Goal: Use online tool/utility: Utilize a website feature to perform a specific function

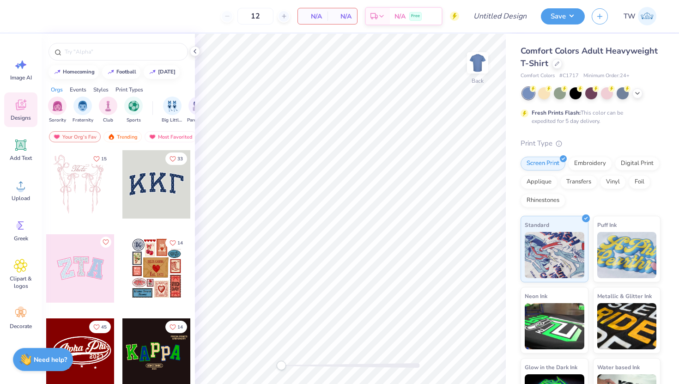
click at [154, 200] on div at bounding box center [156, 184] width 68 height 68
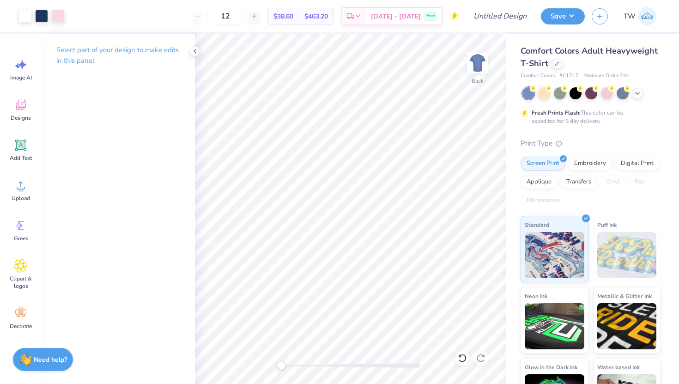
click at [189, 47] on div "Select part of your design to make edits in this panel" at bounding box center [118, 59] width 153 height 50
click at [194, 51] on icon at bounding box center [194, 51] width 7 height 7
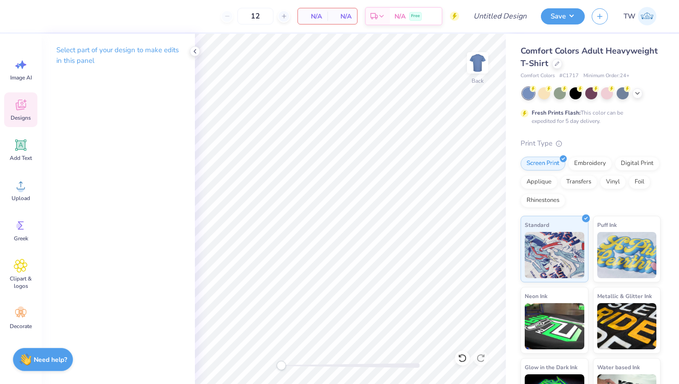
click at [24, 103] on icon at bounding box center [21, 105] width 14 height 14
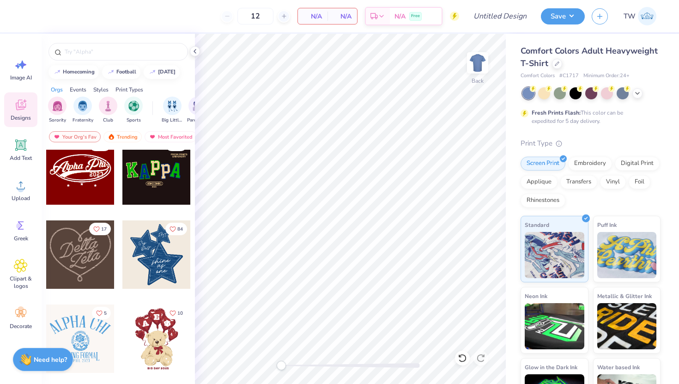
scroll to position [191, 0]
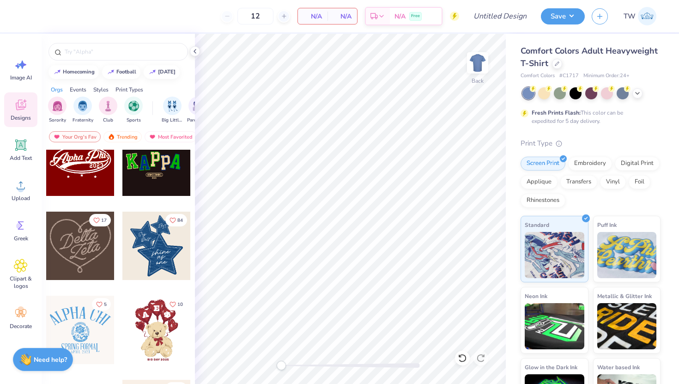
click at [70, 251] on div at bounding box center [80, 246] width 68 height 68
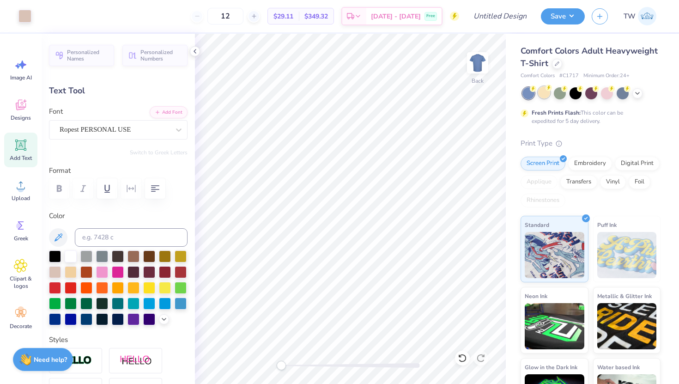
click at [543, 97] on div at bounding box center [544, 92] width 12 height 12
click at [573, 95] on div at bounding box center [575, 92] width 12 height 12
click at [635, 95] on icon at bounding box center [637, 92] width 7 height 7
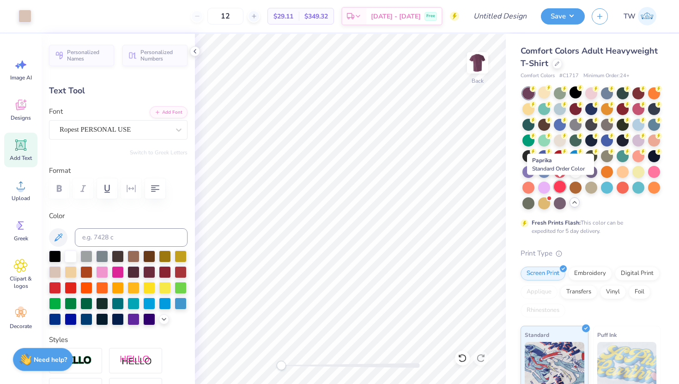
click at [561, 187] on div at bounding box center [560, 187] width 12 height 12
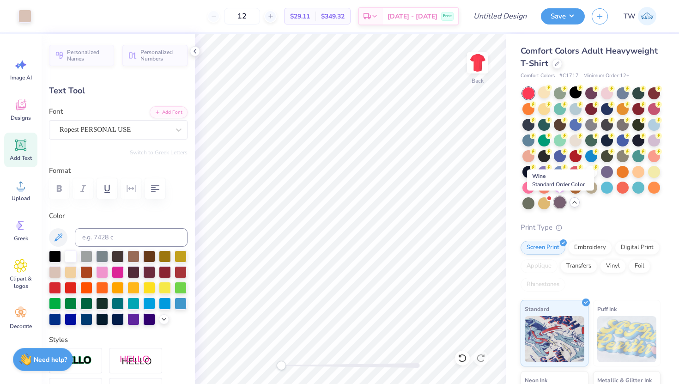
click at [562, 200] on div at bounding box center [560, 202] width 12 height 12
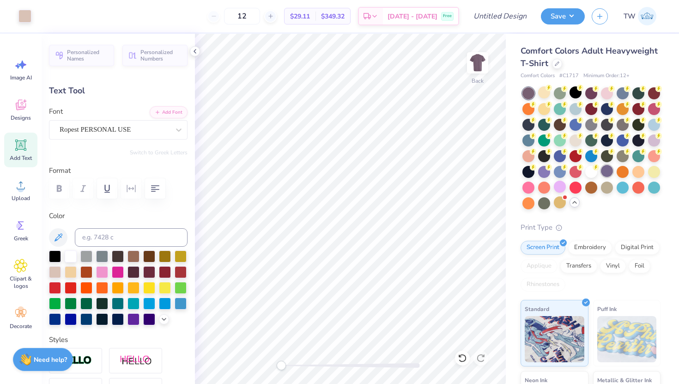
click at [608, 170] on div at bounding box center [607, 171] width 12 height 12
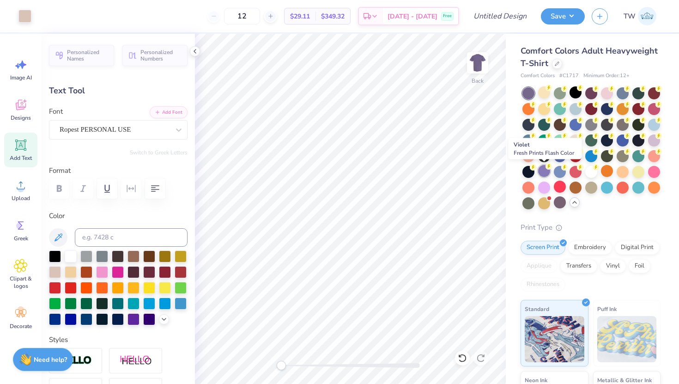
click at [546, 170] on div at bounding box center [544, 171] width 12 height 12
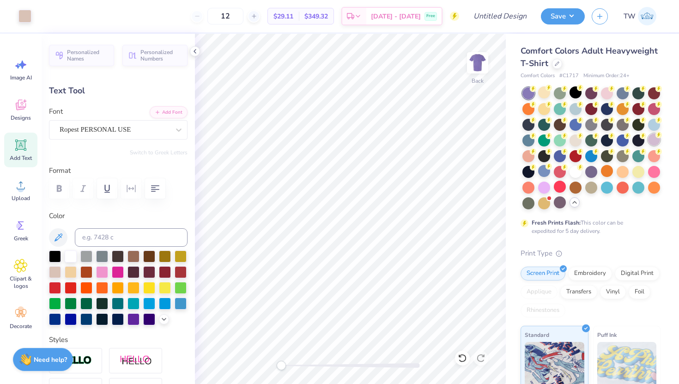
click at [650, 139] on div at bounding box center [654, 139] width 12 height 12
type input "3.70"
type input "2.43"
type input "5.48"
click at [27, 8] on div "Art colors" at bounding box center [15, 16] width 31 height 32
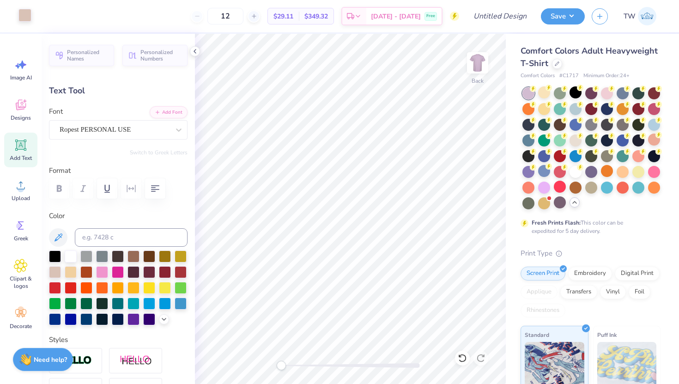
click at [25, 14] on div at bounding box center [24, 15] width 13 height 13
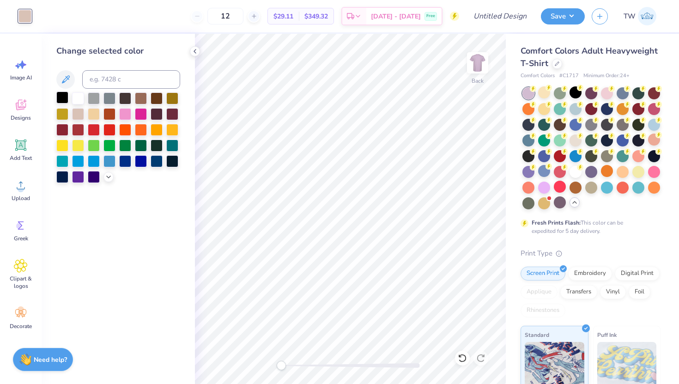
click at [62, 98] on div at bounding box center [62, 97] width 12 height 12
click at [139, 102] on div at bounding box center [141, 97] width 12 height 12
click at [127, 101] on div at bounding box center [125, 97] width 12 height 12
click at [555, 24] on div "Save" at bounding box center [563, 16] width 44 height 16
click at [572, 14] on button "Save" at bounding box center [563, 15] width 44 height 16
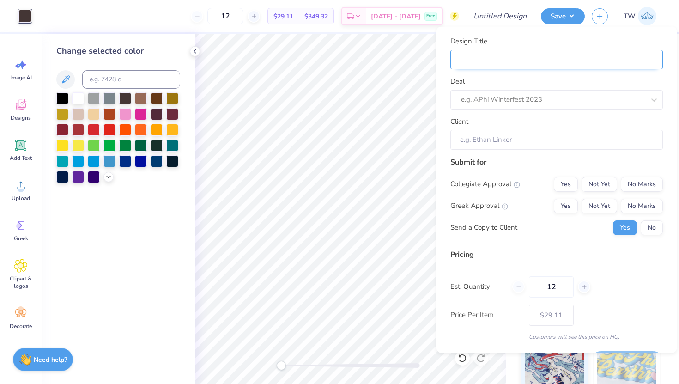
click at [535, 63] on input "Design Title" at bounding box center [556, 59] width 212 height 20
type input "FP training"
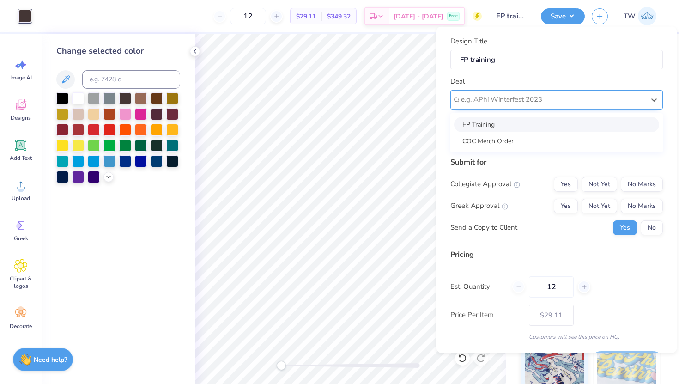
click at [512, 98] on div at bounding box center [553, 99] width 184 height 12
click at [509, 121] on div "FP Training" at bounding box center [556, 123] width 205 height 15
type input "[PERSON_NAME]"
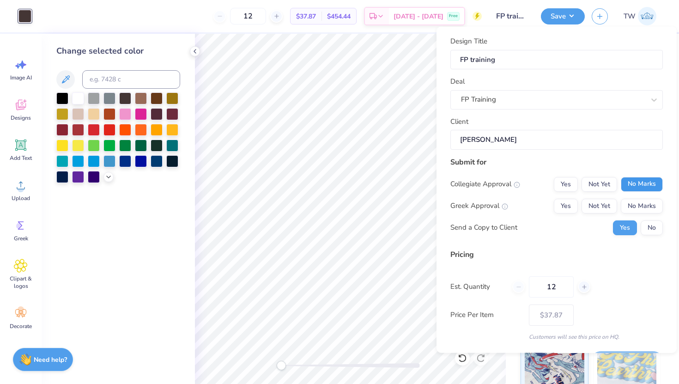
click at [638, 185] on button "No Marks" at bounding box center [642, 183] width 42 height 15
click at [640, 206] on button "No Marks" at bounding box center [642, 205] width 42 height 15
type input "$29.11"
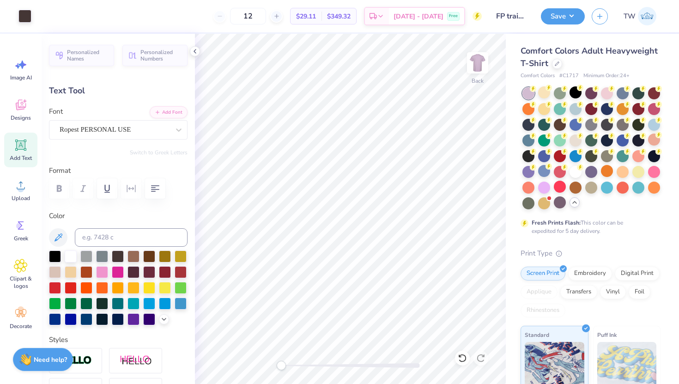
type input "4.70"
type input "2.61"
type input "4.09"
click at [564, 22] on button "Save" at bounding box center [563, 15] width 44 height 16
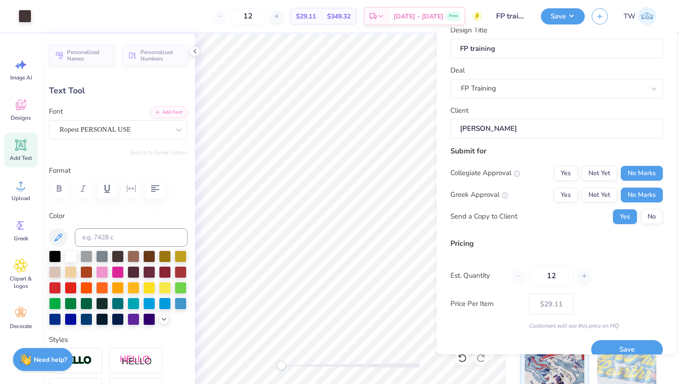
scroll to position [26, 0]
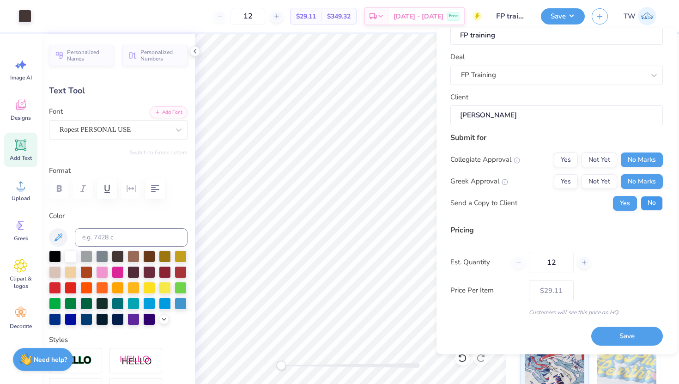
click at [650, 201] on button "No" at bounding box center [652, 202] width 22 height 15
click at [566, 264] on input "12" at bounding box center [551, 261] width 45 height 21
type input "1"
type input "0"
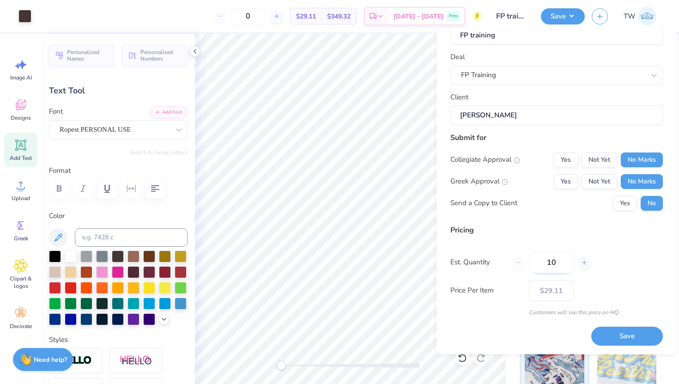
type input "100"
type input "– –"
type input "100"
click at [626, 271] on div "Est. Quantity 100" at bounding box center [556, 261] width 212 height 21
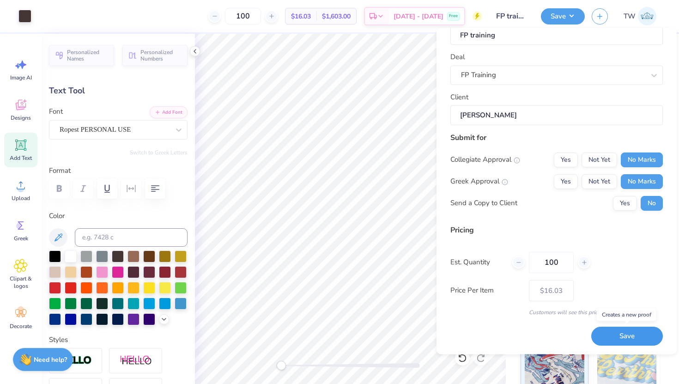
click at [607, 330] on button "Save" at bounding box center [627, 336] width 72 height 19
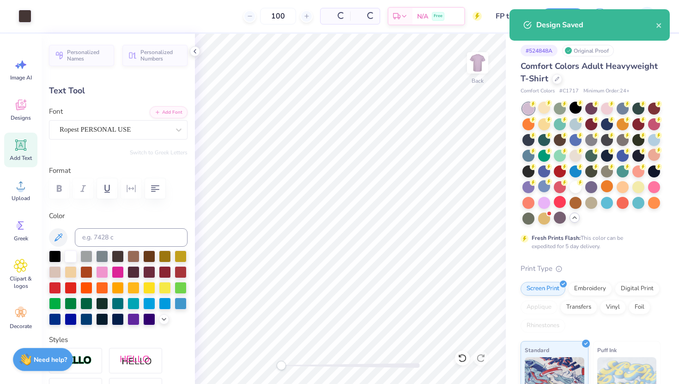
type input "$16.03"
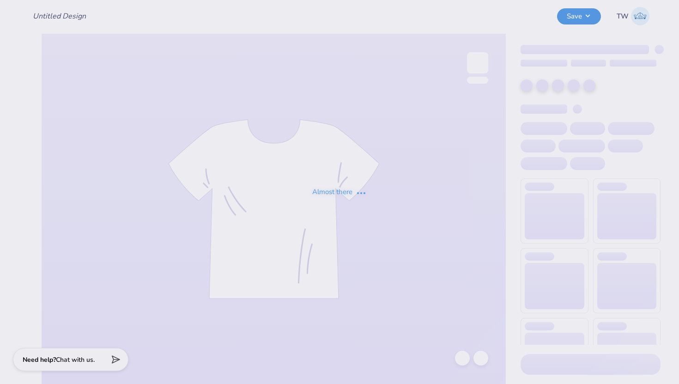
type input "FP training"
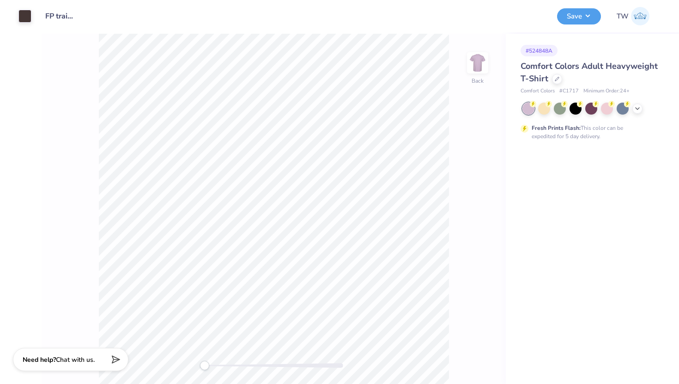
click at [560, 170] on div "# 524848A Comfort Colors Adult Heavyweight T-Shirt Comfort Colors # C1717 Minim…" at bounding box center [592, 209] width 173 height 350
click at [578, 18] on button "Save" at bounding box center [579, 15] width 44 height 16
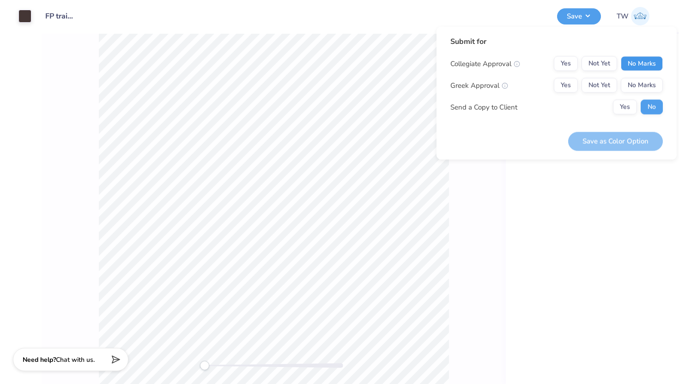
click at [641, 67] on button "No Marks" at bounding box center [642, 63] width 42 height 15
click at [636, 90] on button "No Marks" at bounding box center [642, 85] width 42 height 15
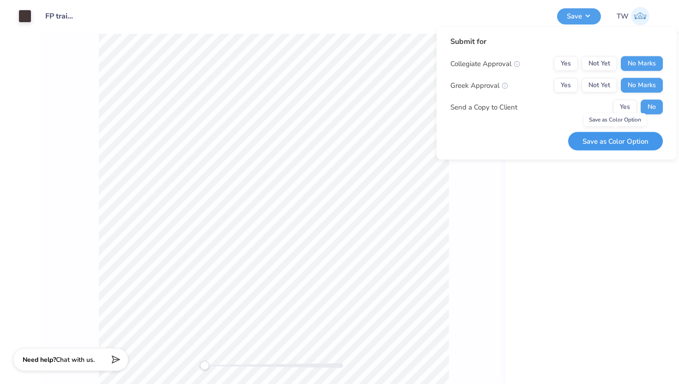
click at [630, 144] on button "Save as Color Option" at bounding box center [615, 141] width 95 height 19
